Goal: Information Seeking & Learning: Learn about a topic

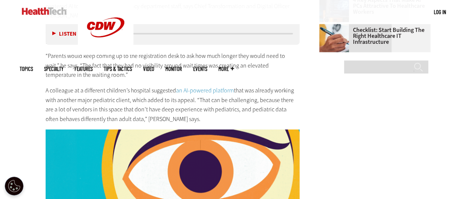
scroll to position [812, 0]
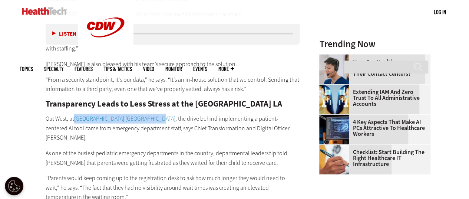
drag, startPoint x: 150, startPoint y: 116, endPoint x: 76, endPoint y: 118, distance: 73.5
click at [76, 118] on p "Out West, at [GEOGRAPHIC_DATA] , the drive behind implementing a patient-center…" at bounding box center [173, 128] width 255 height 29
copy link "[GEOGRAPHIC_DATA] [GEOGRAPHIC_DATA]"
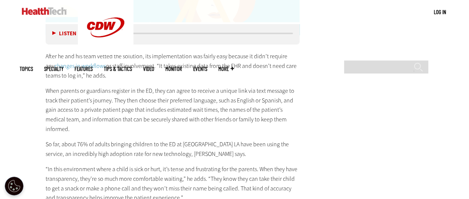
scroll to position [1295, 0]
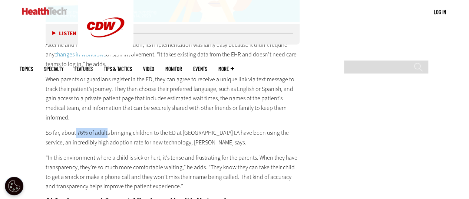
drag, startPoint x: 75, startPoint y: 110, endPoint x: 107, endPoint y: 109, distance: 31.6
click at [107, 128] on p "So far, about 76% of adults bringing children to the ED at [GEOGRAPHIC_DATA] LA…" at bounding box center [173, 137] width 255 height 19
click at [111, 128] on p "So far, about 76% of adults bringing children to the ED at [GEOGRAPHIC_DATA] LA…" at bounding box center [173, 137] width 255 height 19
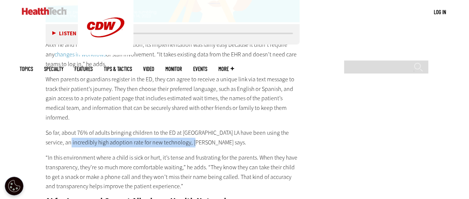
drag, startPoint x: 65, startPoint y: 120, endPoint x: 189, endPoint y: 124, distance: 124.0
click at [189, 128] on p "So far, about 76% of adults bringing children to the ED at [GEOGRAPHIC_DATA] LA…" at bounding box center [173, 137] width 255 height 19
copy p "an incredibly high adoption rate for new technology,"
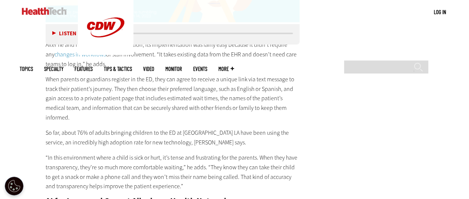
click at [312, 106] on main "Home » Artificial Intelligence Close New AI Research From CDW See how IT leader…" at bounding box center [235, 69] width 430 height 2268
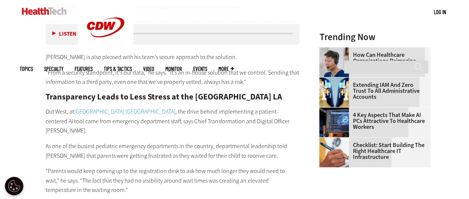
scroll to position [812, 0]
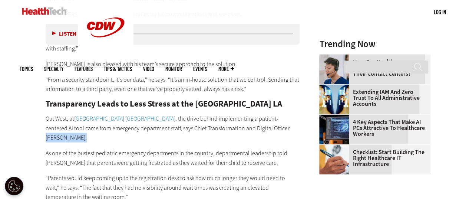
drag, startPoint x: 249, startPoint y: 127, endPoint x: 287, endPoint y: 126, distance: 37.1
click at [287, 126] on p "Out West, at [GEOGRAPHIC_DATA] , the drive behind implementing a patient-center…" at bounding box center [173, 128] width 255 height 29
copy p "[PERSON_NAME]"
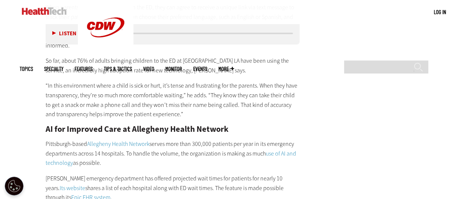
scroll to position [1369, 0]
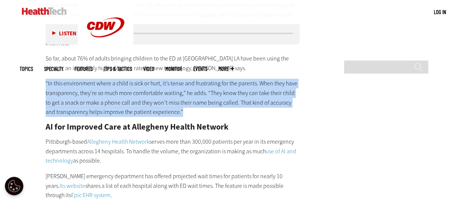
drag, startPoint x: 211, startPoint y: 95, endPoint x: 45, endPoint y: 62, distance: 169.6
click at [45, 62] on article "[DATE] Twitter Facebook LinkedIn Reddit Flipboard Email Artificial Intelligence…" at bounding box center [165, 3] width 269 height 2229
copy p "“In this environment where a child is sick or hurt, it’s tense and frustrating …"
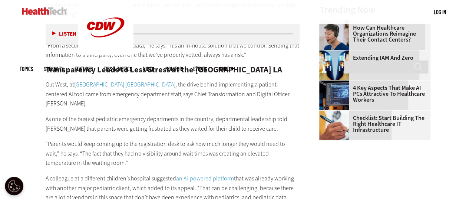
scroll to position [849, 0]
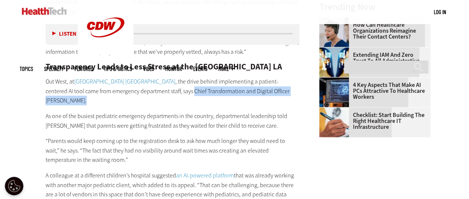
drag, startPoint x: 154, startPoint y: 89, endPoint x: 287, endPoint y: 97, distance: 133.5
click at [287, 89] on p "Out West, at [GEOGRAPHIC_DATA] , the drive behind implementing a patient-center…" at bounding box center [173, 91] width 255 height 29
copy p "Chief Transformation and Digital Officer [PERSON_NAME]"
